Goal: Task Accomplishment & Management: Complete application form

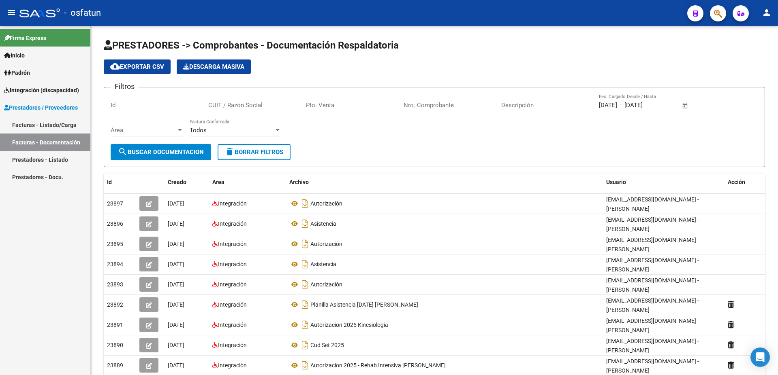
click at [26, 139] on link "Facturas - Documentación" at bounding box center [45, 142] width 90 height 17
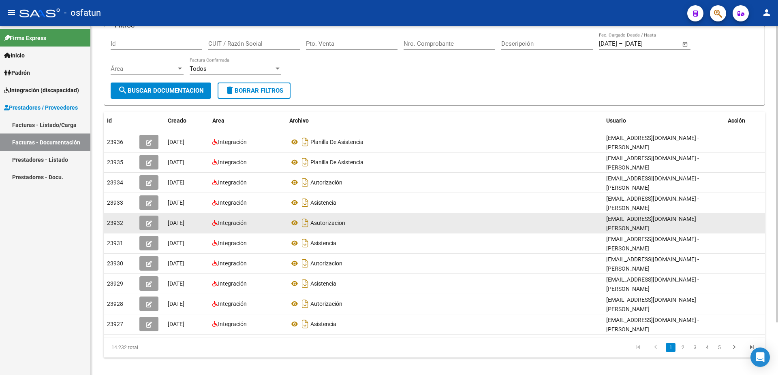
scroll to position [62, 0]
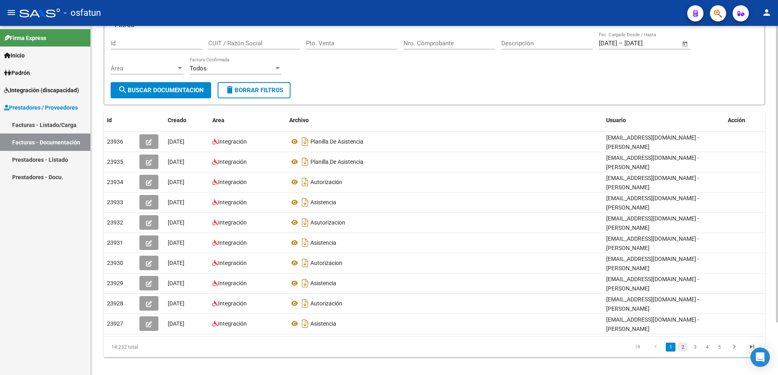
click at [679, 343] on link "2" at bounding box center [682, 347] width 10 height 9
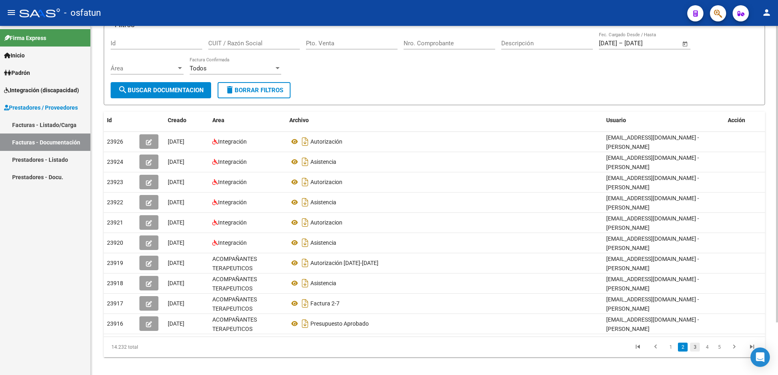
click at [695, 343] on link "3" at bounding box center [695, 347] width 10 height 9
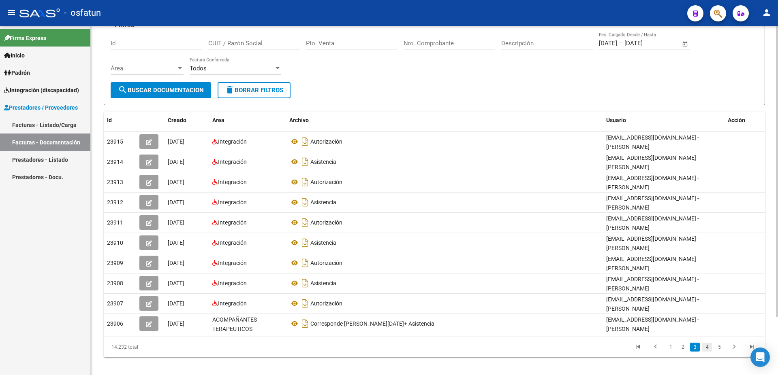
click at [707, 349] on link "4" at bounding box center [707, 347] width 10 height 9
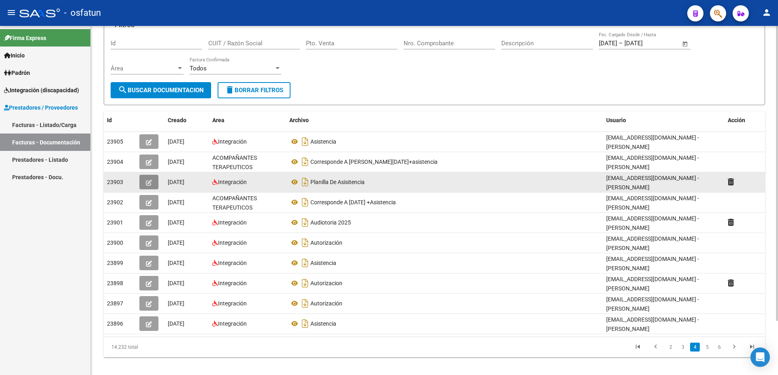
click at [149, 180] on icon "button" at bounding box center [149, 183] width 6 height 6
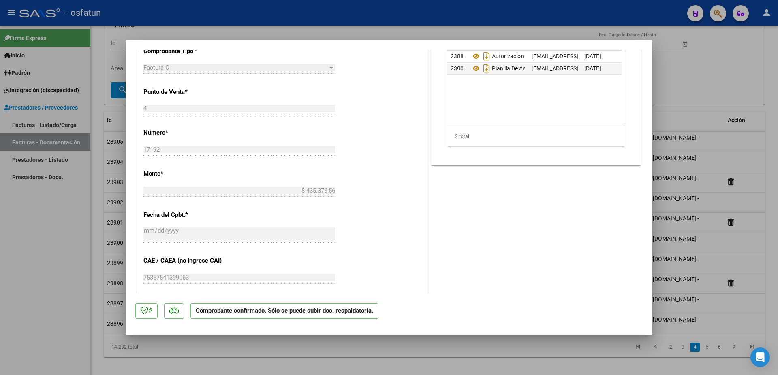
scroll to position [403, 0]
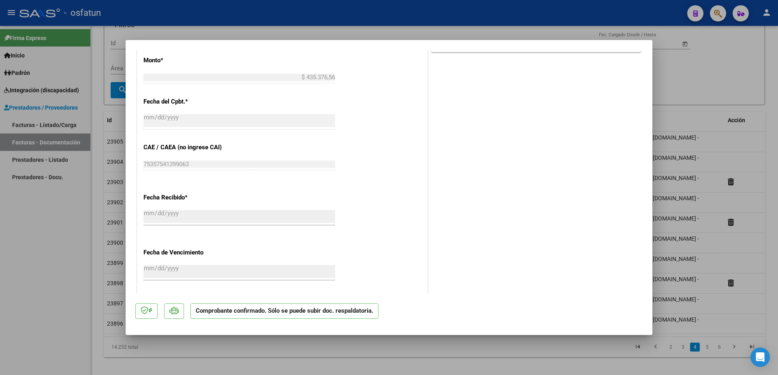
drag, startPoint x: 654, startPoint y: 277, endPoint x: 650, endPoint y: 112, distance: 165.7
click at [650, 112] on div "COMPROBANTE VER COMPROBANTE ESTADO: El comprobante fue aceptado por la obra soc…" at bounding box center [389, 187] width 778 height 375
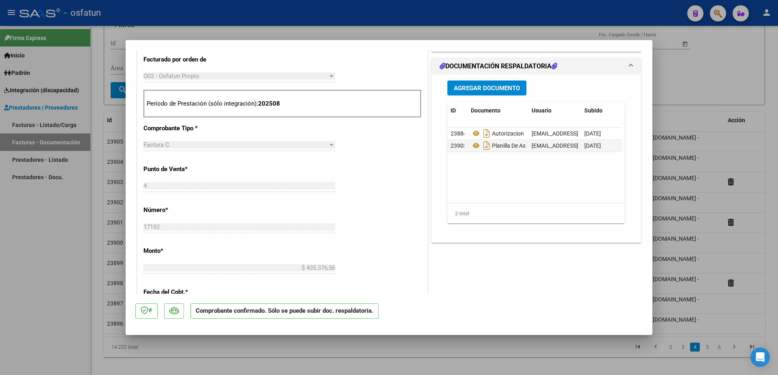
scroll to position [83, 0]
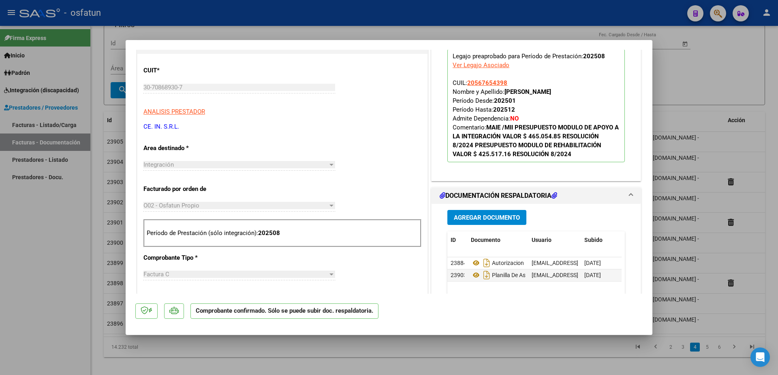
click at [655, 144] on div at bounding box center [389, 187] width 778 height 375
click at [655, 144] on div "[EMAIL_ADDRESS][DOMAIN_NAME] - [PERSON_NAME]" at bounding box center [663, 141] width 115 height 17
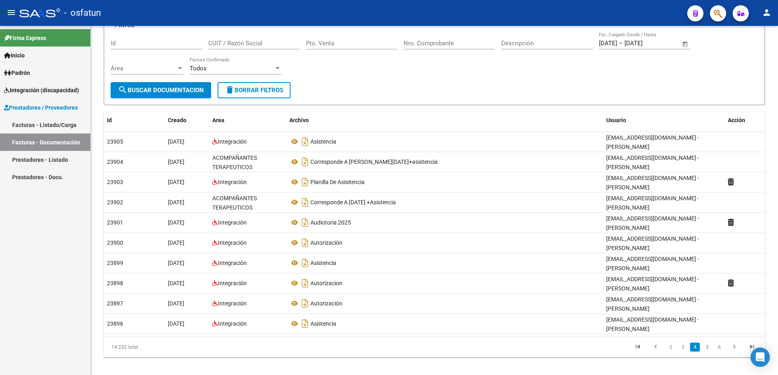
scroll to position [59, 0]
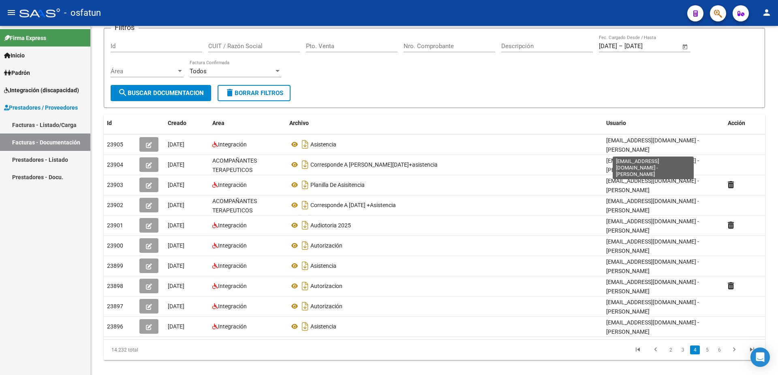
click at [655, 144] on span "[EMAIL_ADDRESS][DOMAIN_NAME] - [PERSON_NAME]" at bounding box center [652, 145] width 93 height 16
click at [707, 346] on link "5" at bounding box center [707, 350] width 10 height 9
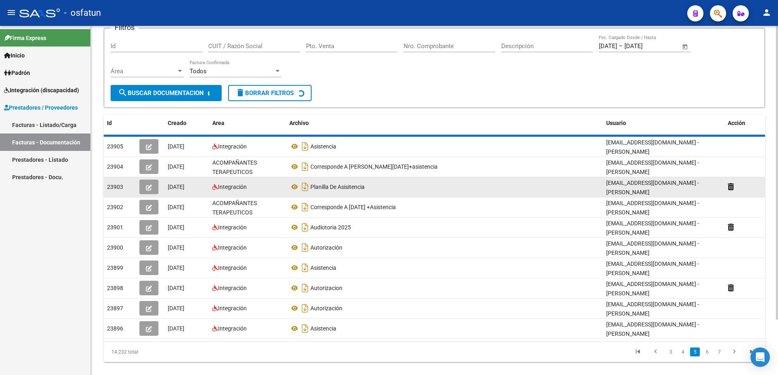
scroll to position [56, 0]
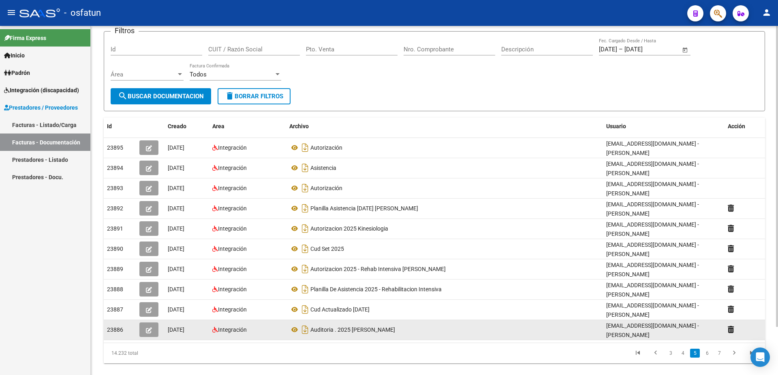
click at [148, 328] on icon "button" at bounding box center [149, 331] width 6 height 6
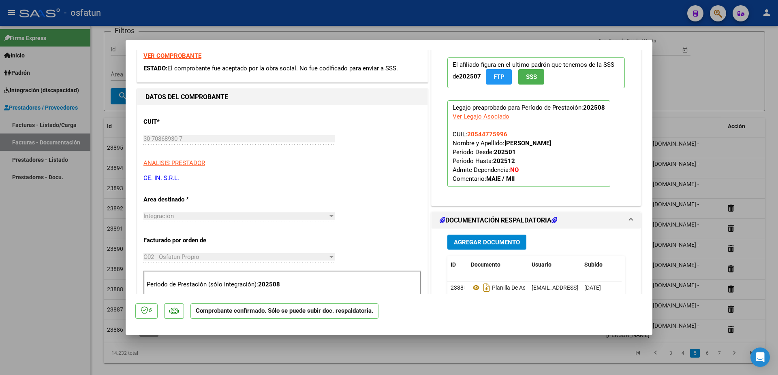
scroll to position [0, 0]
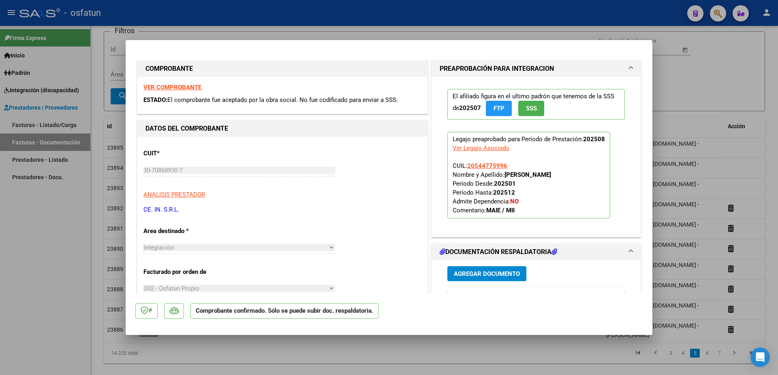
click at [771, 91] on div at bounding box center [389, 187] width 778 height 375
type input "$ 0,00"
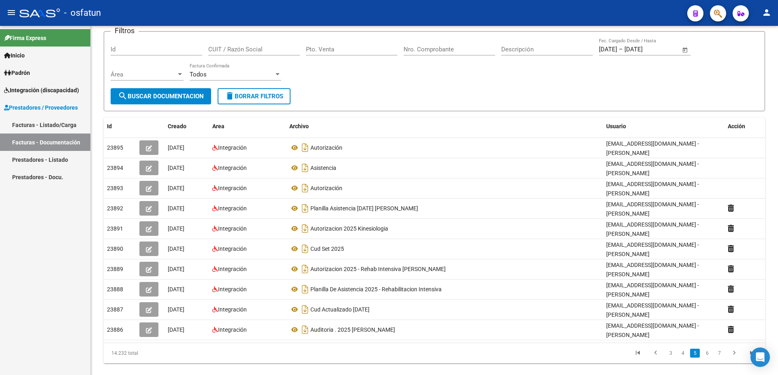
scroll to position [45, 0]
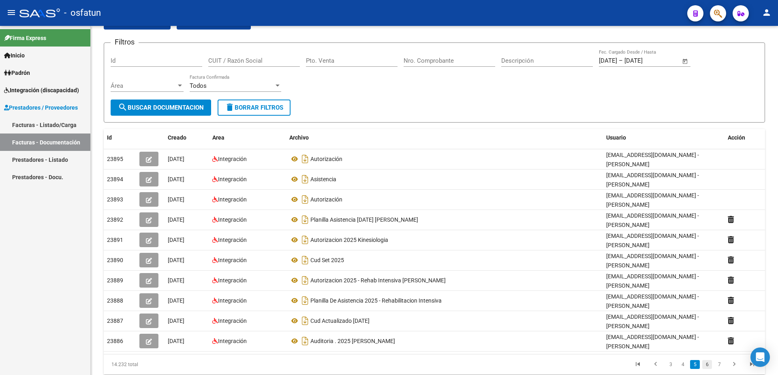
click at [703, 360] on link "6" at bounding box center [707, 364] width 10 height 9
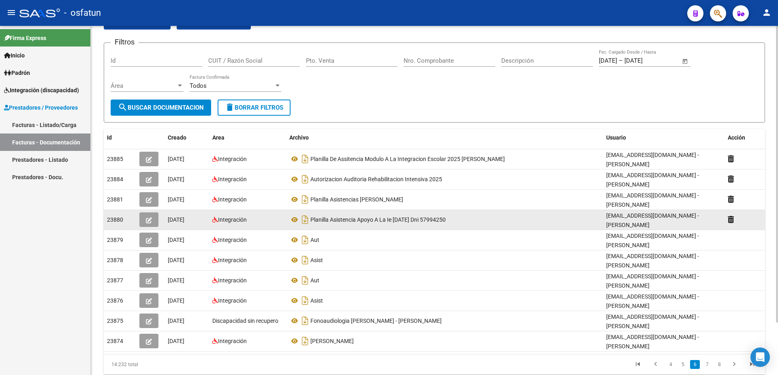
click at [147, 217] on icon "button" at bounding box center [149, 220] width 6 height 6
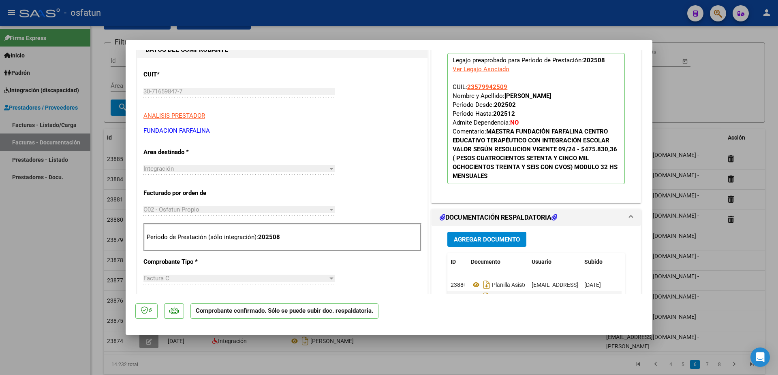
scroll to position [0, 0]
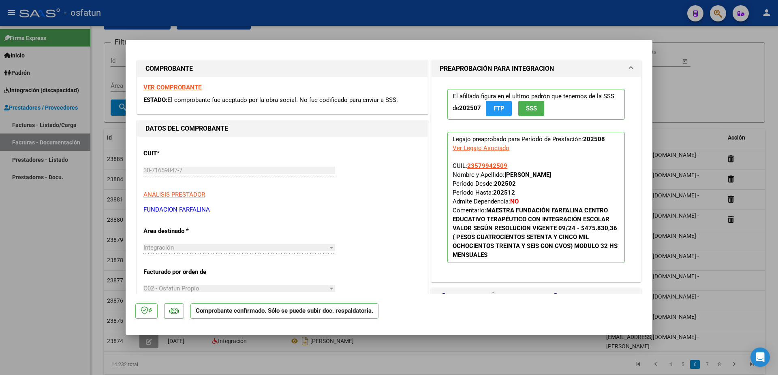
click at [725, 84] on div at bounding box center [389, 187] width 778 height 375
type input "$ 0,00"
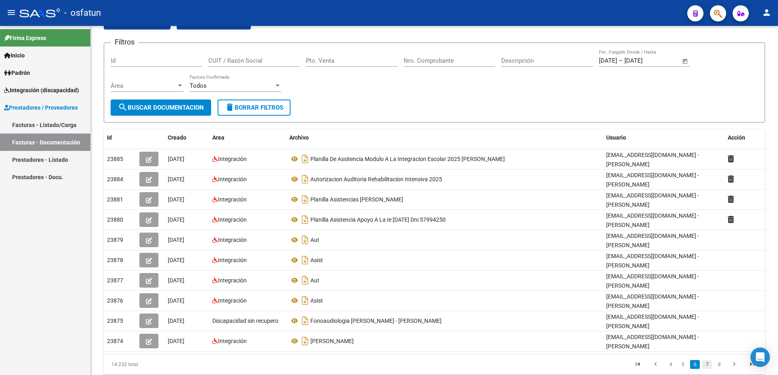
click at [707, 360] on link "7" at bounding box center [707, 364] width 10 height 9
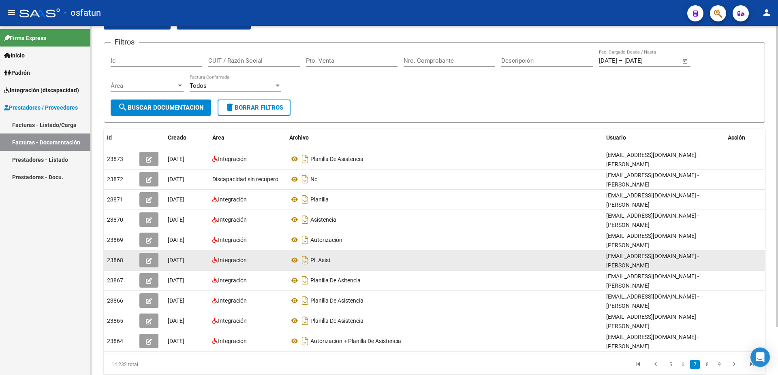
click at [152, 256] on button "button" at bounding box center [148, 260] width 19 height 15
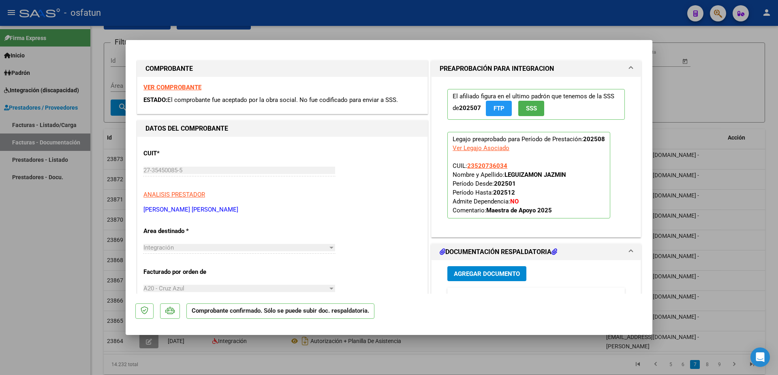
click at [726, 65] on div at bounding box center [389, 187] width 778 height 375
type input "$ 0,00"
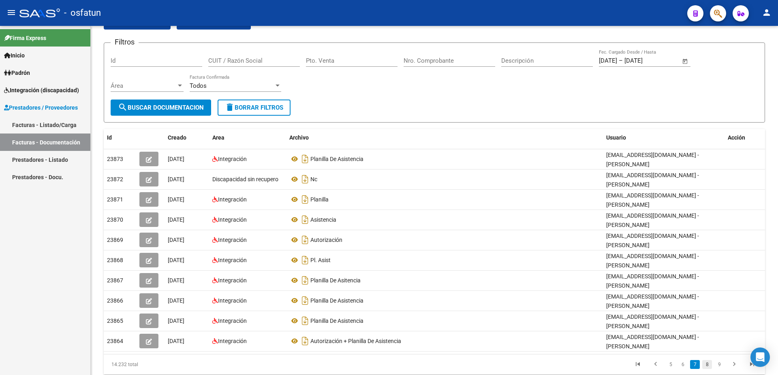
click at [704, 360] on link "8" at bounding box center [707, 364] width 10 height 9
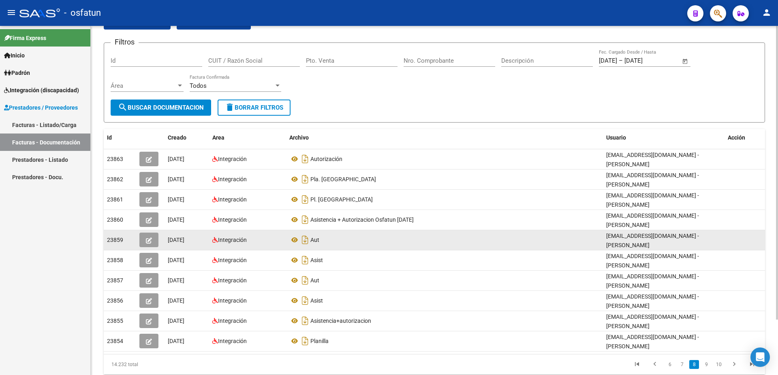
click at [151, 239] on icon "button" at bounding box center [149, 241] width 6 height 6
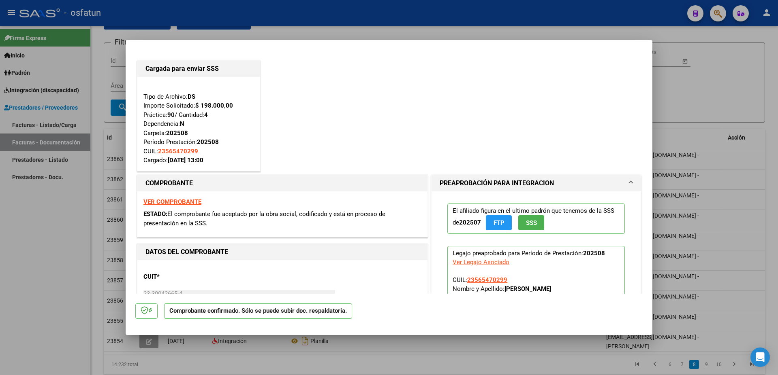
click at [768, 74] on div at bounding box center [389, 187] width 778 height 375
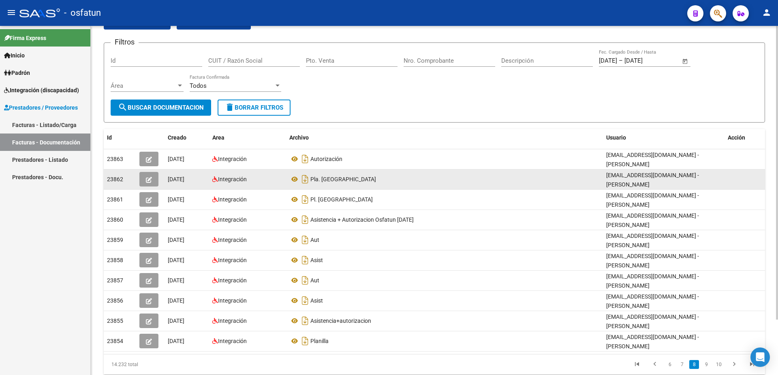
click at [152, 178] on button "button" at bounding box center [148, 179] width 19 height 15
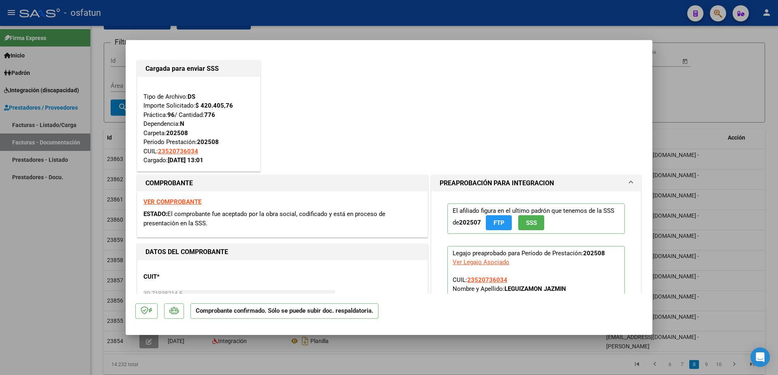
click at [760, 91] on div at bounding box center [389, 187] width 778 height 375
type input "$ 0,00"
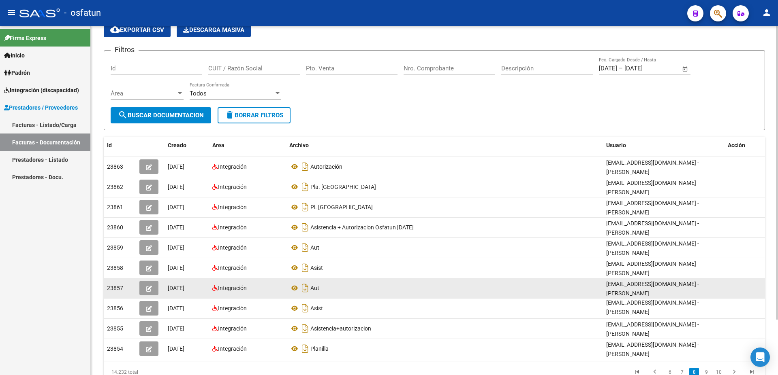
scroll to position [66, 0]
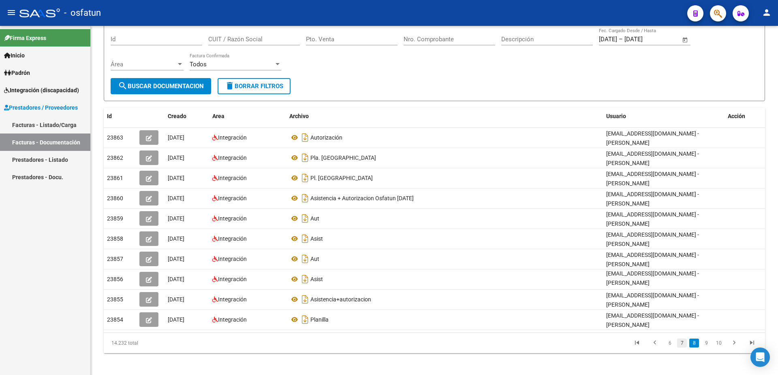
click at [680, 339] on link "7" at bounding box center [682, 343] width 10 height 9
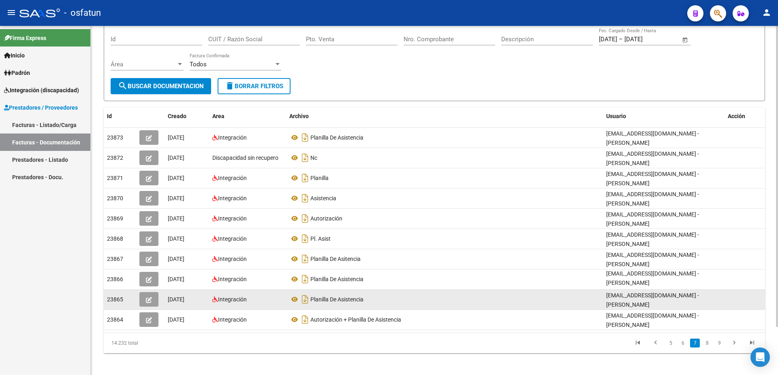
scroll to position [56, 0]
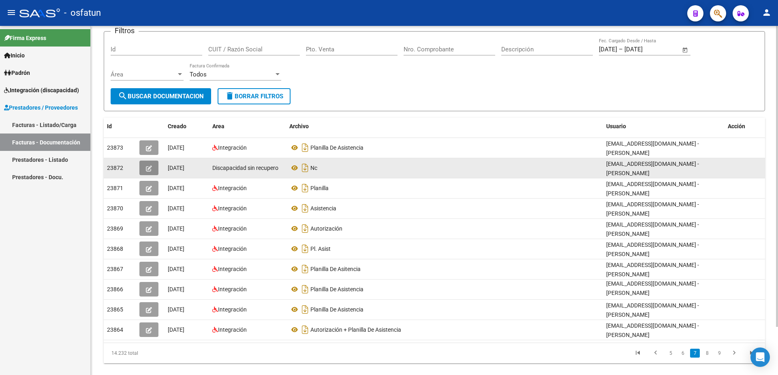
click at [151, 166] on icon "button" at bounding box center [149, 169] width 6 height 6
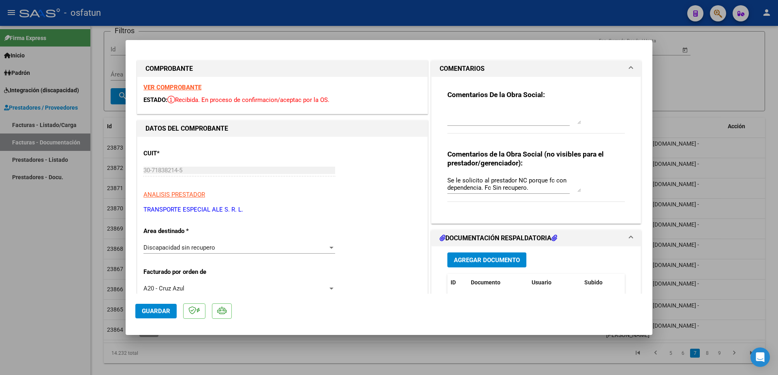
click at [749, 95] on div at bounding box center [389, 187] width 778 height 375
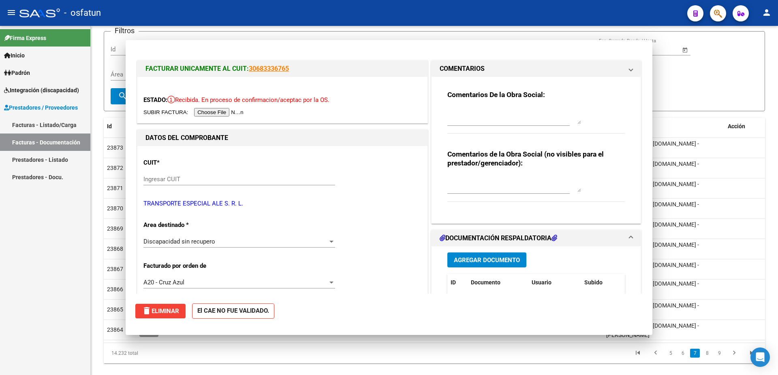
scroll to position [45, 0]
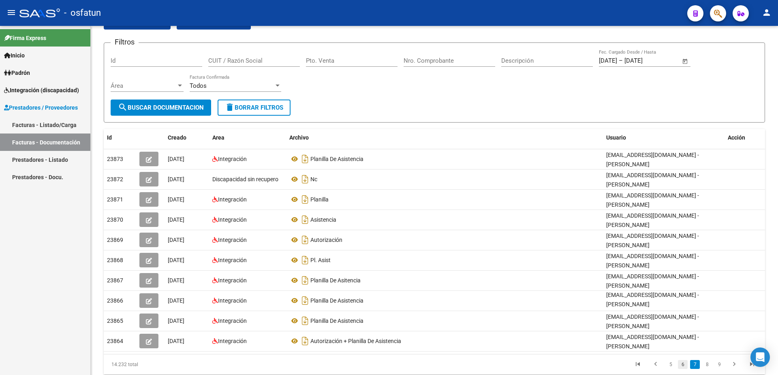
click at [684, 360] on link "6" at bounding box center [682, 364] width 10 height 9
